Goal: Navigation & Orientation: Find specific page/section

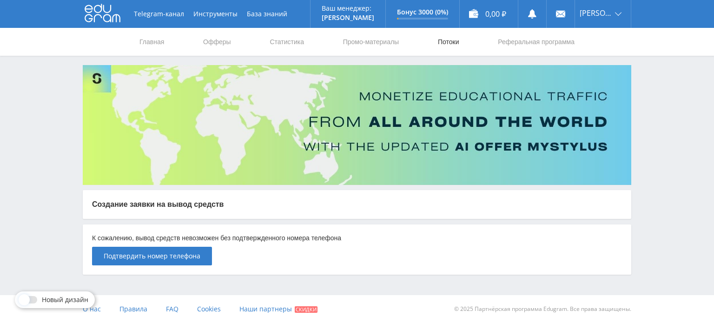
click at [453, 42] on link "Потоки" at bounding box center [448, 42] width 23 height 28
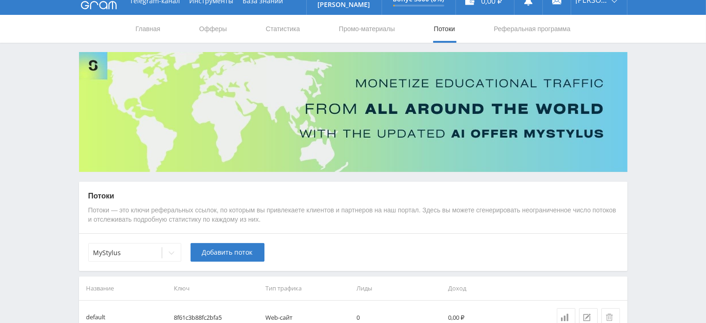
scroll to position [70, 0]
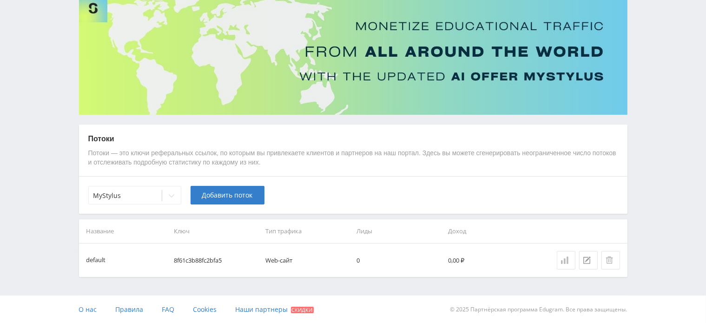
click at [565, 261] on icon at bounding box center [564, 260] width 7 height 7
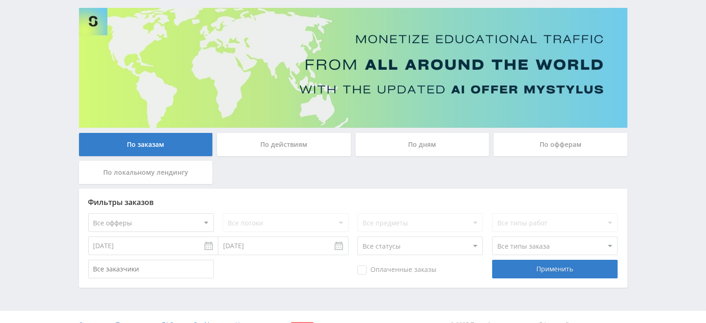
scroll to position [73, 0]
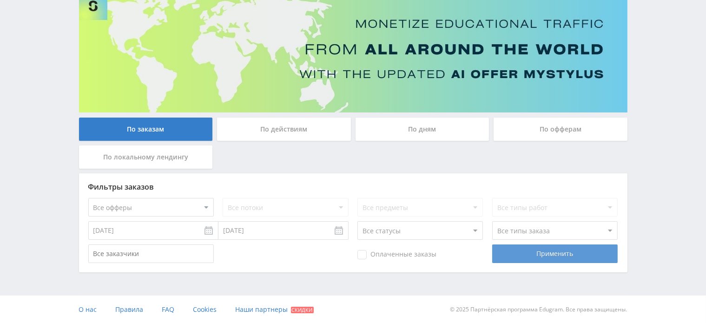
click at [510, 254] on div "Применить" at bounding box center [556, 254] width 126 height 19
click at [536, 131] on div "По офферам" at bounding box center [561, 129] width 134 height 23
click at [0, 0] on input "По офферам" at bounding box center [0, 0] width 0 height 0
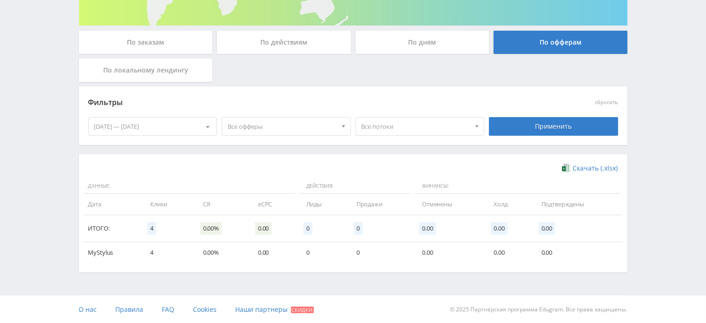
scroll to position [0, 0]
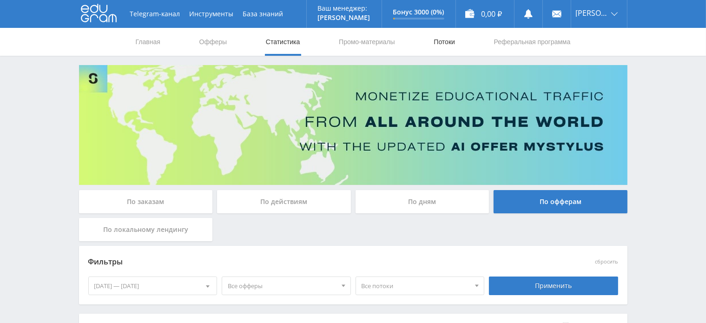
click at [441, 42] on link "Потоки" at bounding box center [444, 42] width 23 height 28
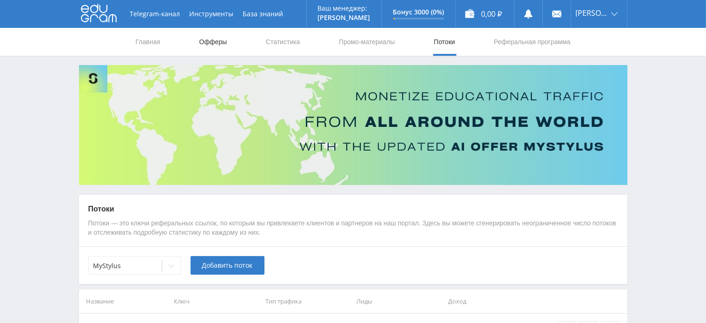
click at [221, 48] on link "Офферы" at bounding box center [214, 42] width 30 height 28
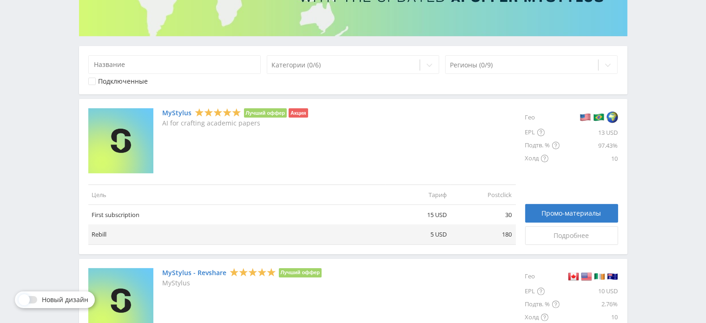
scroll to position [186, 0]
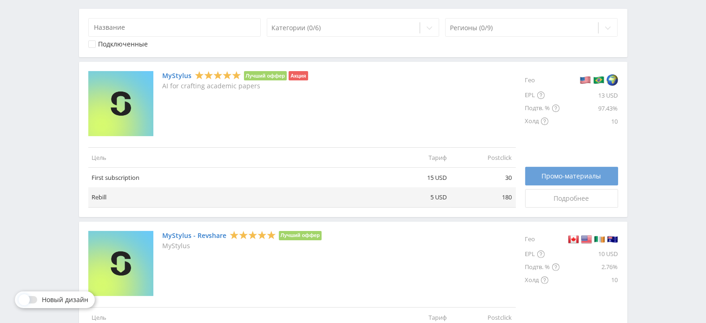
click at [549, 180] on link "Промо-материалы" at bounding box center [572, 176] width 93 height 19
